Goal: Find specific page/section: Find specific page/section

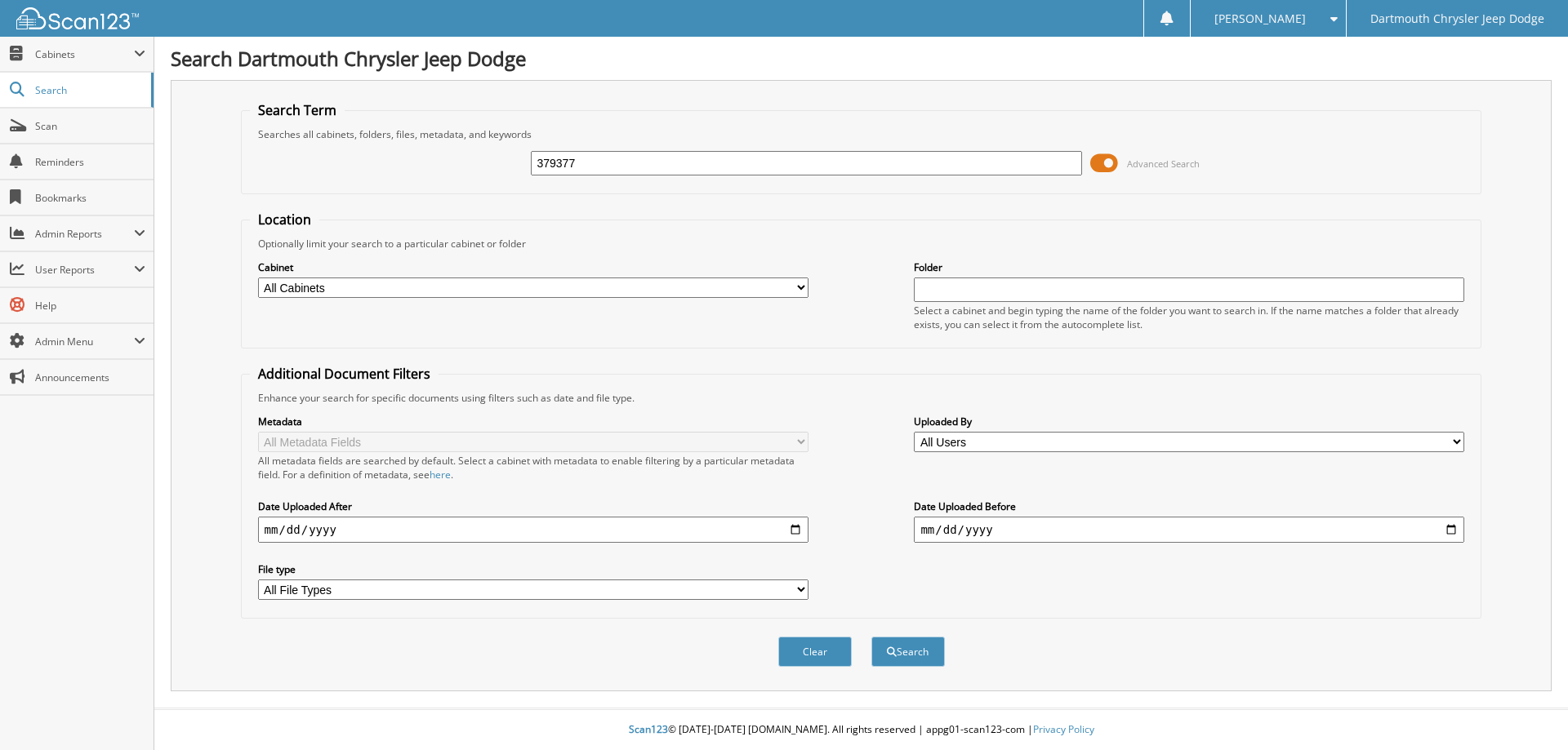
type input "379377"
click at [872, 637] on button "Search" at bounding box center [908, 651] width 74 height 31
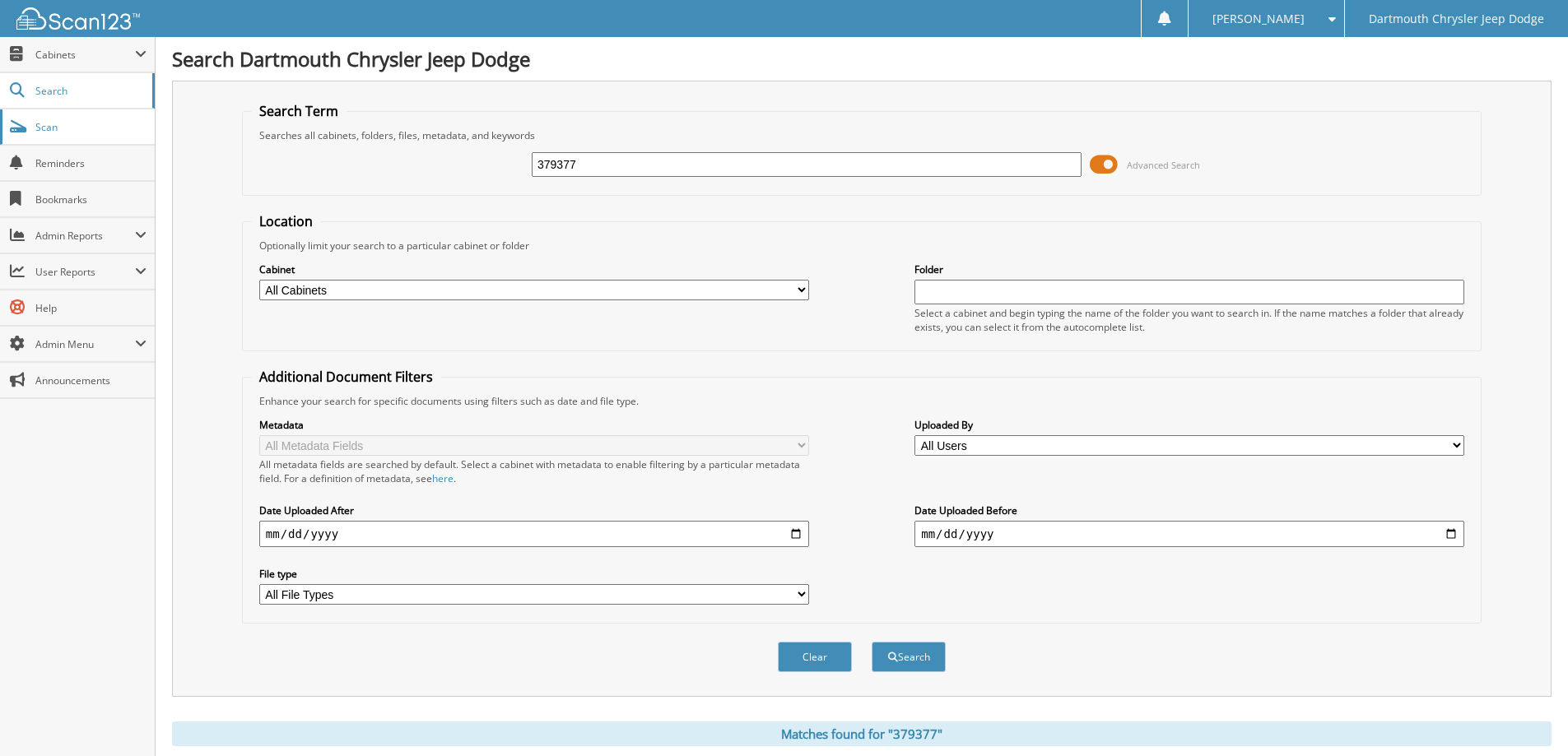
click at [61, 137] on link "Scan" at bounding box center [78, 127] width 155 height 36
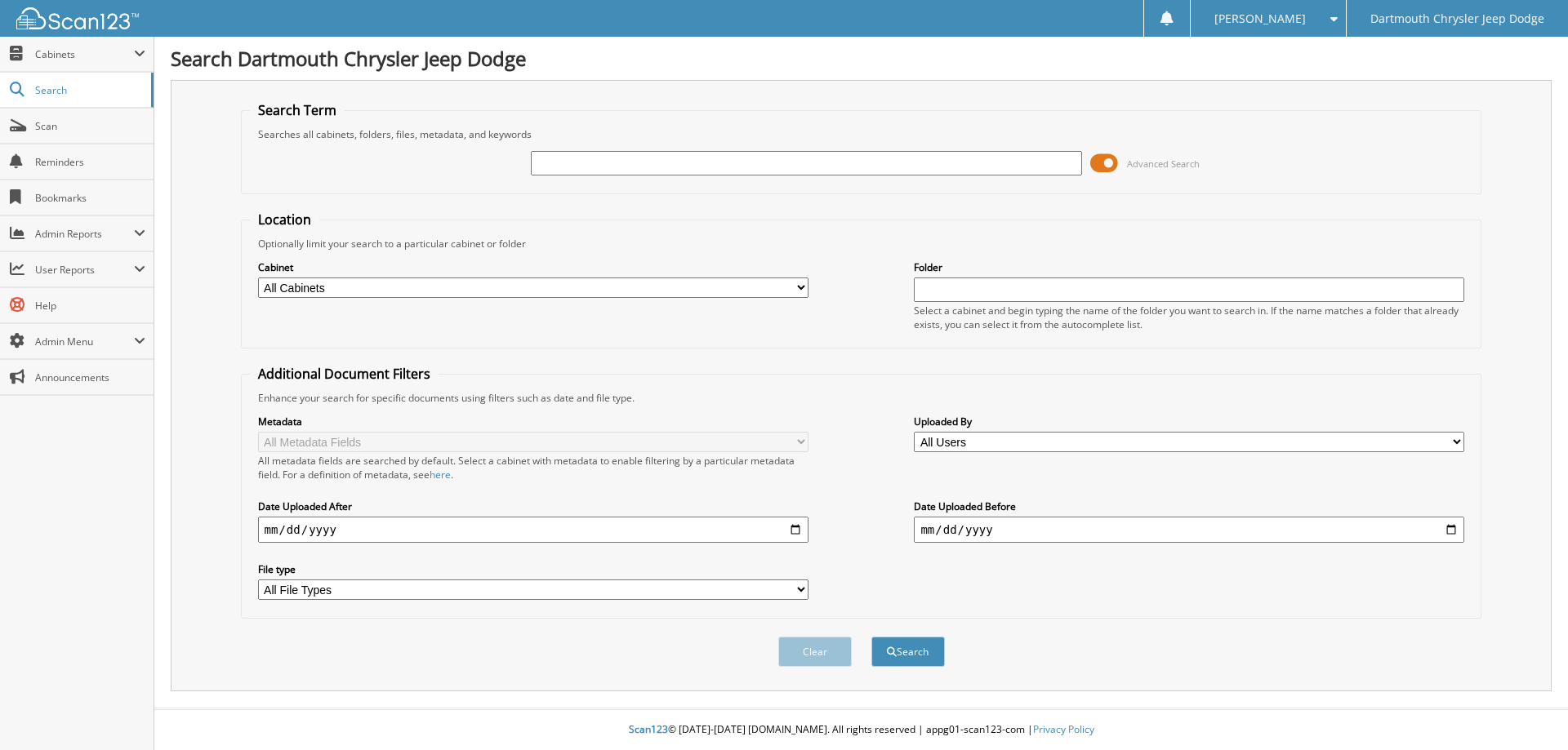
click at [1107, 162] on span at bounding box center [1105, 163] width 28 height 25
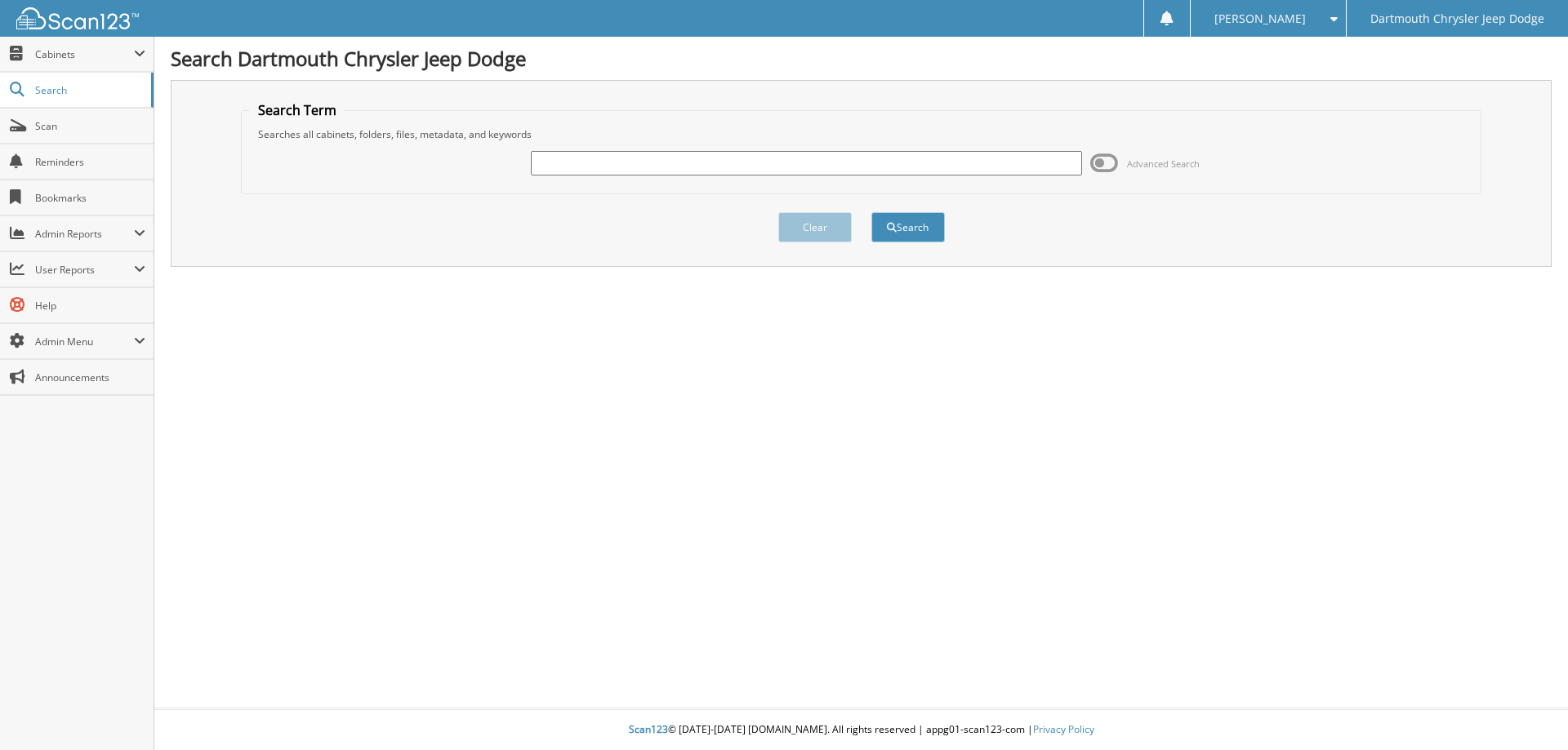
click at [655, 161] on input "text" at bounding box center [806, 163] width 550 height 25
type input "379377"
click at [872, 212] on button "Search" at bounding box center [908, 227] width 74 height 31
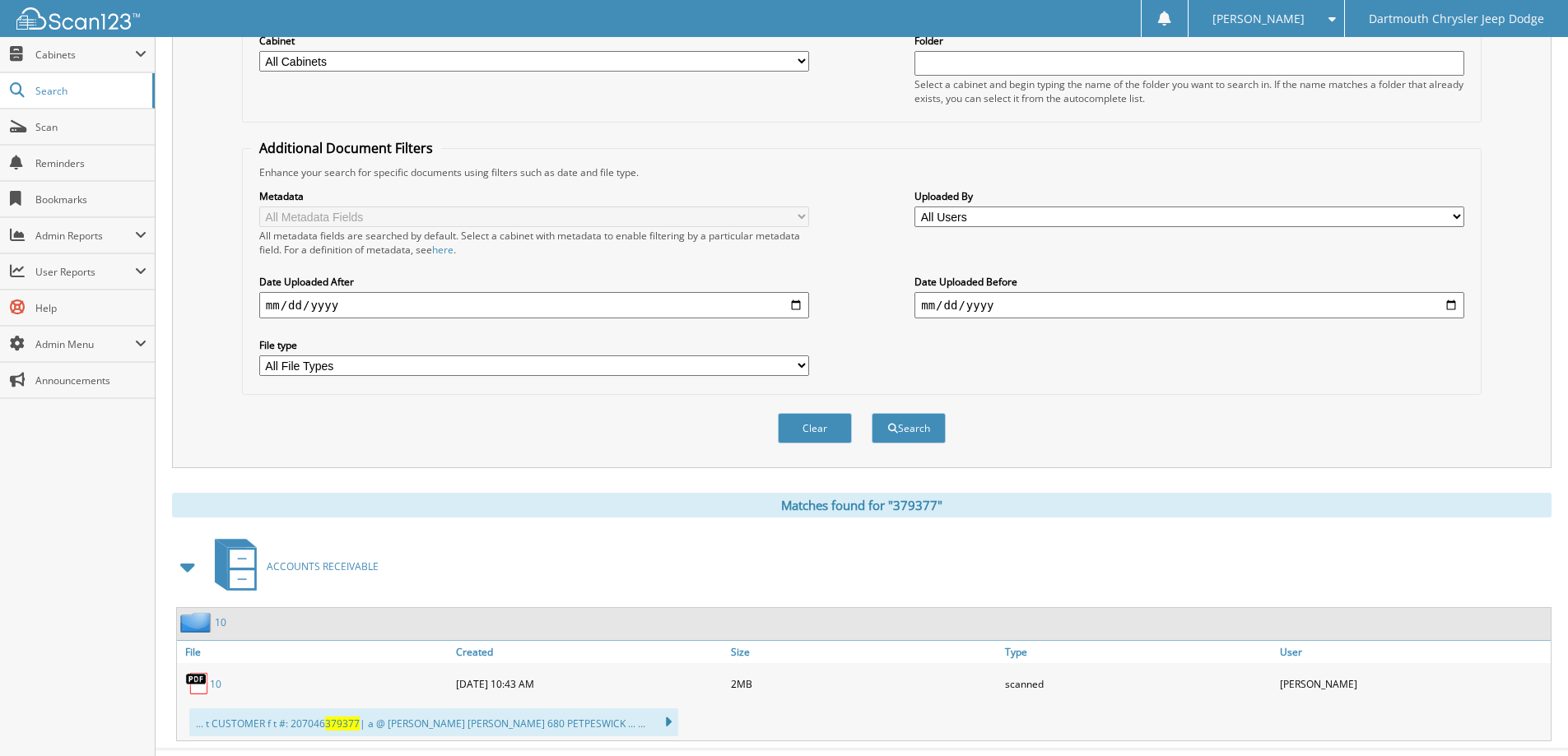
scroll to position [264, 0]
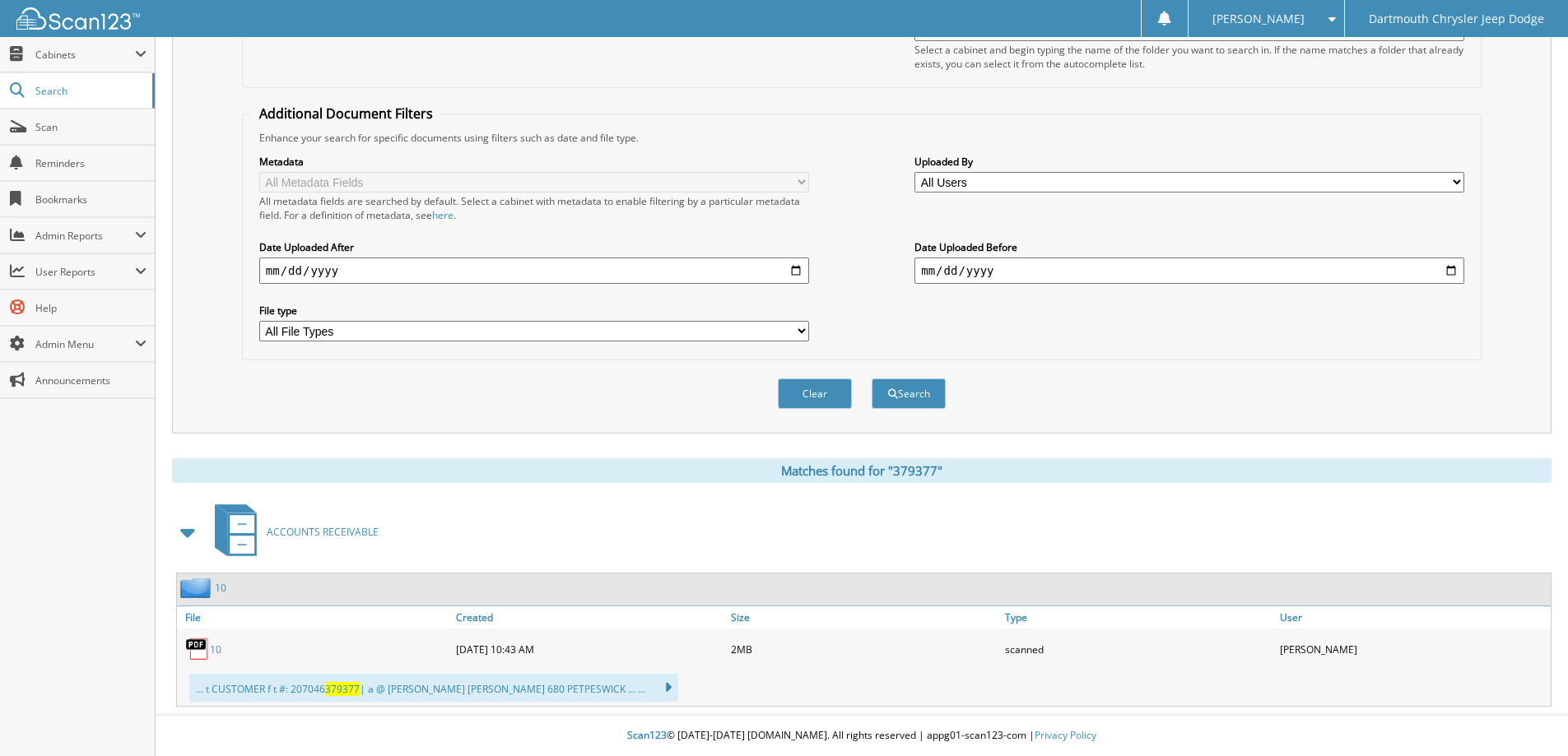
click at [203, 639] on img at bounding box center [197, 649] width 25 height 25
click at [203, 650] on img at bounding box center [197, 649] width 25 height 25
click at [228, 649] on div "10" at bounding box center [314, 649] width 275 height 33
click at [218, 648] on link "10" at bounding box center [216, 650] width 12 height 14
click at [192, 650] on img at bounding box center [197, 649] width 25 height 25
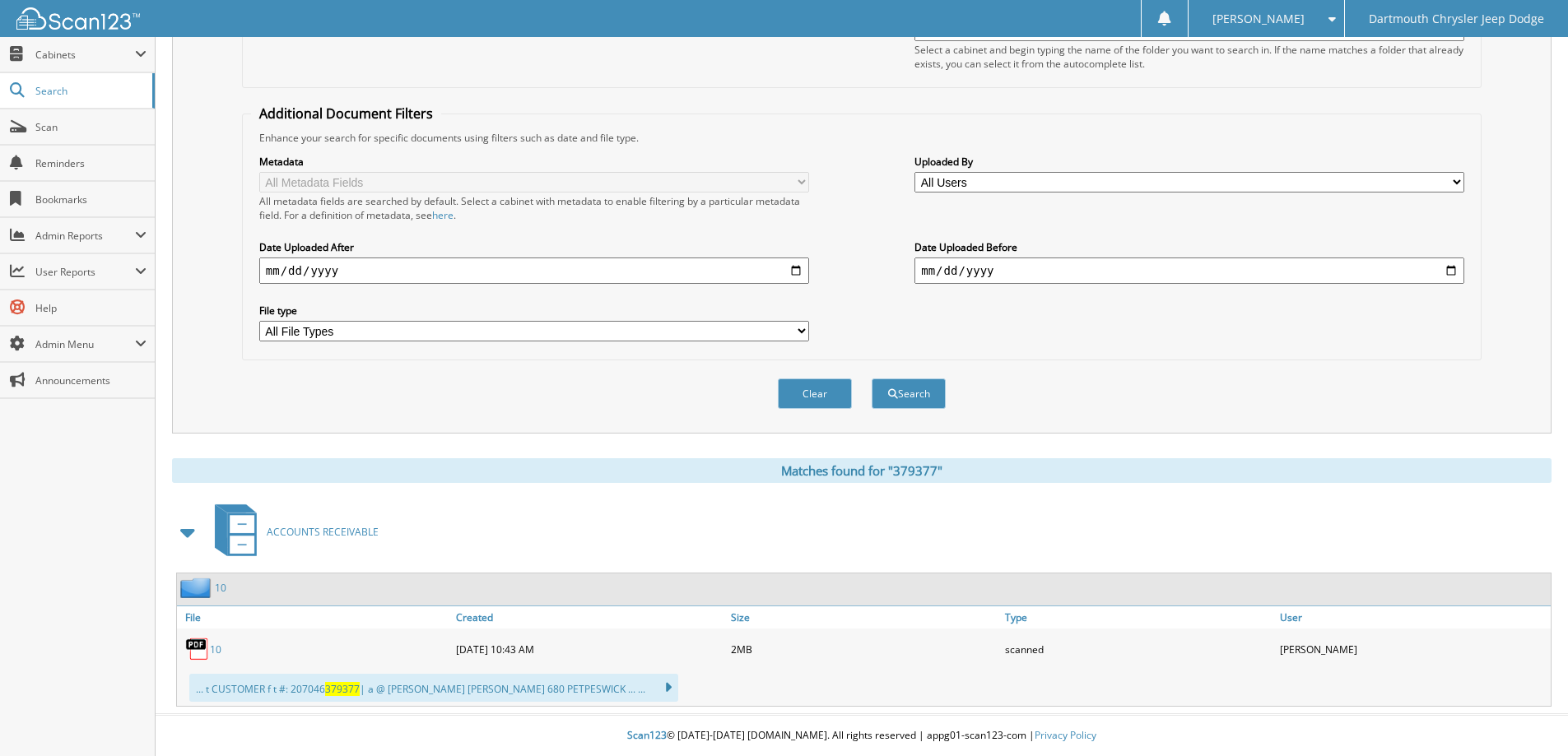
click at [221, 647] on link "10" at bounding box center [216, 650] width 12 height 14
